Goal: Information Seeking & Learning: Learn about a topic

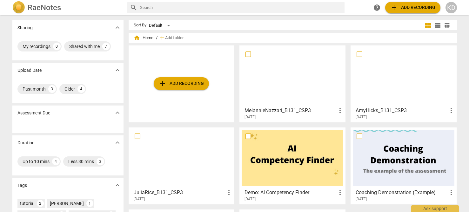
click at [450, 9] on div "KD" at bounding box center [450, 7] width 11 height 11
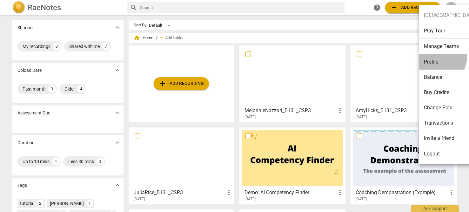
click at [436, 57] on li "Profile" at bounding box center [469, 61] width 101 height 15
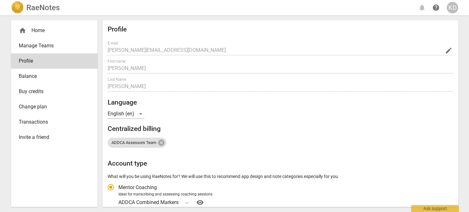
radio input "false"
click at [50, 78] on span "Balance" at bounding box center [52, 76] width 66 height 8
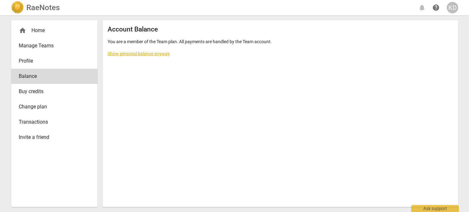
click at [44, 35] on div "home Home" at bounding box center [54, 30] width 86 height 15
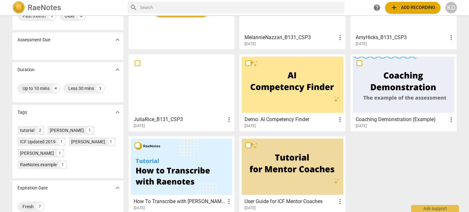
scroll to position [84, 0]
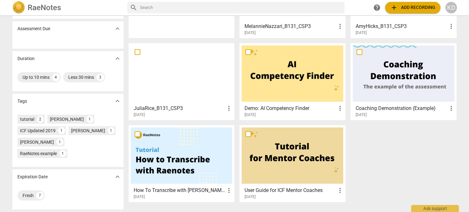
click at [305, 162] on div at bounding box center [293, 155] width 102 height 56
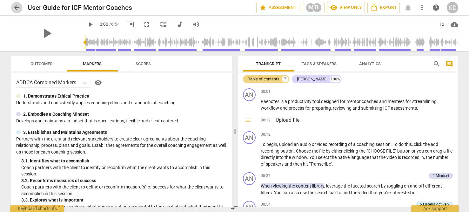
click at [16, 9] on span "arrow_back" at bounding box center [17, 8] width 8 height 8
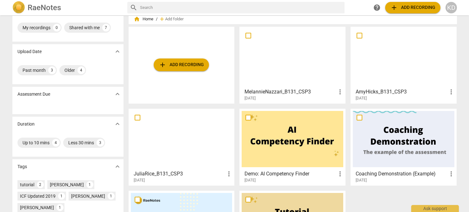
scroll to position [19, 0]
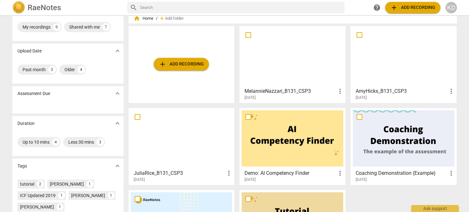
click at [408, 147] on div at bounding box center [404, 138] width 102 height 56
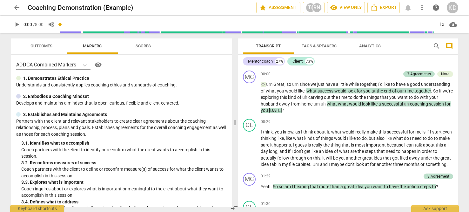
click at [18, 25] on span "play_arrow" at bounding box center [17, 25] width 8 height 8
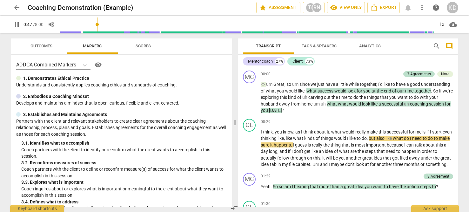
type input "48"
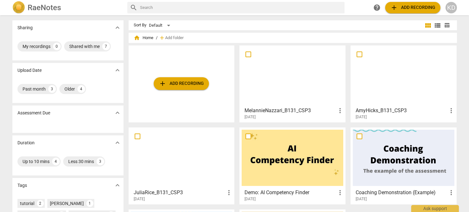
click at [450, 9] on div "KD" at bounding box center [450, 7] width 11 height 11
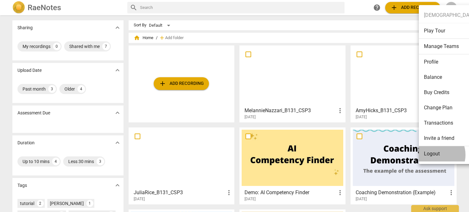
click at [435, 155] on li "Logout" at bounding box center [469, 153] width 101 height 15
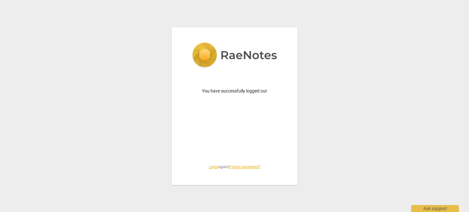
click at [212, 166] on link "Login" at bounding box center [214, 166] width 10 height 4
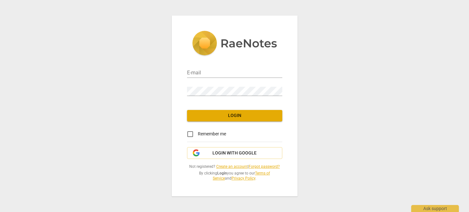
type input "coachkristendenney@gmail.com"
click at [233, 117] on span "Login" at bounding box center [234, 115] width 85 height 6
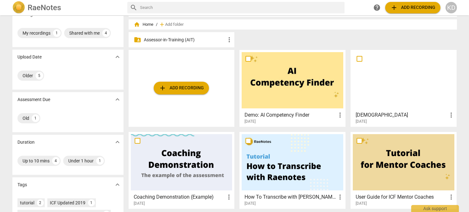
scroll to position [13, 0]
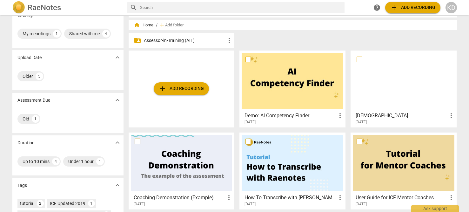
click at [170, 42] on p "Assessor-in-Training (AIT)" at bounding box center [185, 40] width 82 height 7
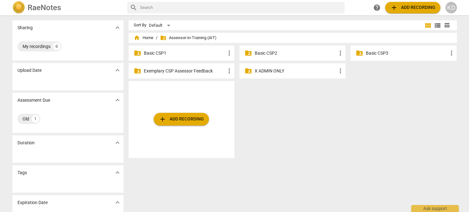
click at [170, 53] on p "Basic CSP1" at bounding box center [185, 53] width 82 height 7
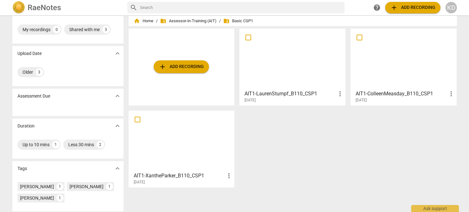
scroll to position [61, 0]
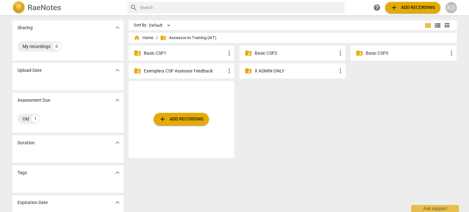
click at [284, 73] on p "X ADMIN ONLY" at bounding box center [296, 71] width 82 height 7
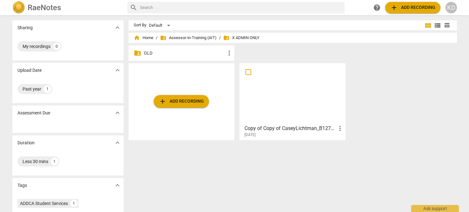
click at [187, 56] on p "OLD" at bounding box center [185, 53] width 82 height 7
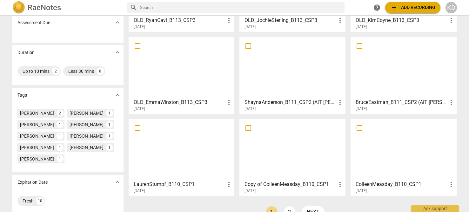
scroll to position [104, 0]
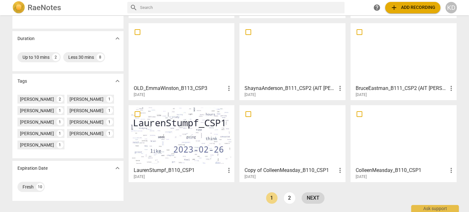
click at [313, 200] on link "next" at bounding box center [313, 197] width 23 height 11
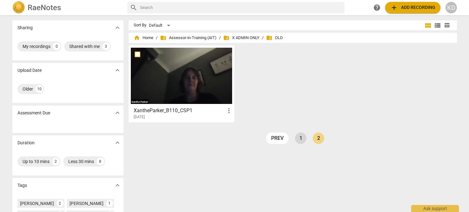
click at [302, 138] on link "1" at bounding box center [300, 137] width 11 height 11
click at [179, 71] on div at bounding box center [182, 76] width 102 height 56
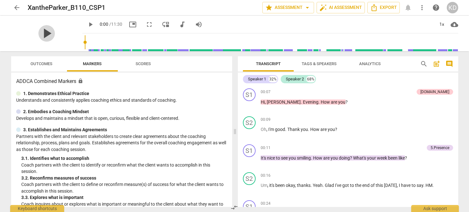
click at [41, 33] on span "play_arrow" at bounding box center [46, 33] width 17 height 17
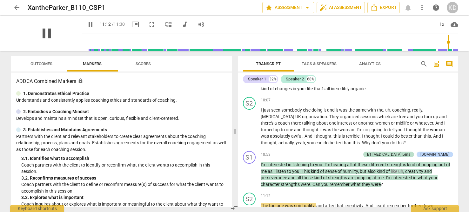
scroll to position [1401, 0]
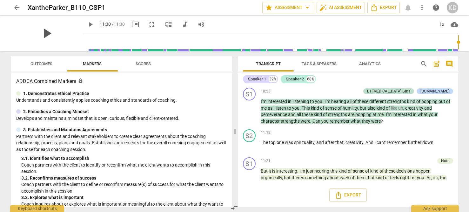
type input "690"
